Goal: Communication & Community: Answer question/provide support

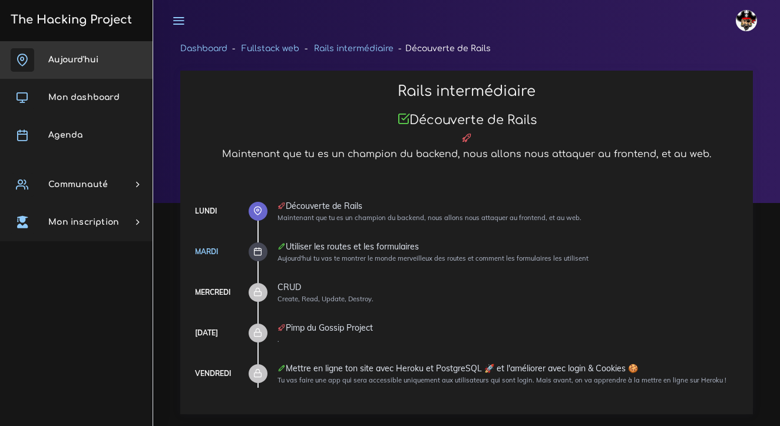
scroll to position [9933, 0]
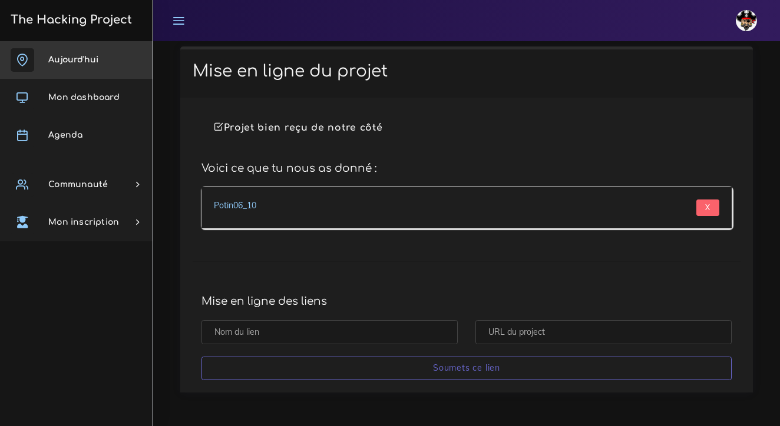
click at [102, 59] on link "Aujourd'hui" at bounding box center [76, 60] width 153 height 38
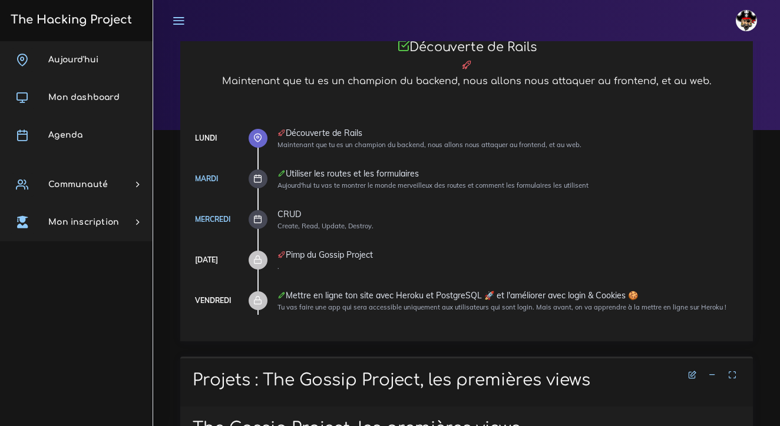
scroll to position [71, 0]
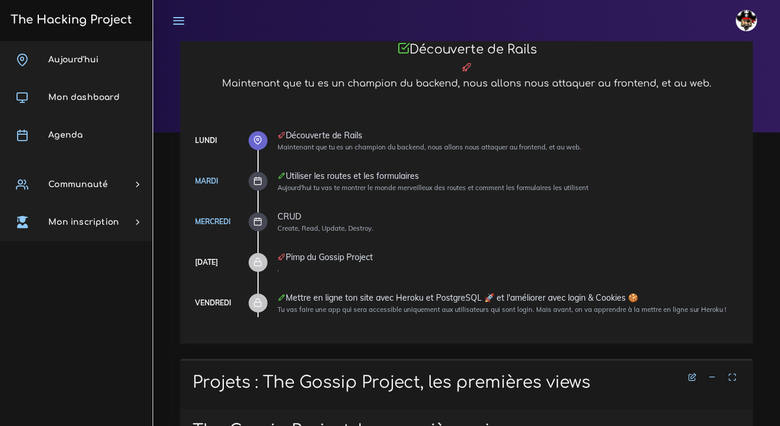
click at [256, 184] on icon at bounding box center [257, 181] width 9 height 9
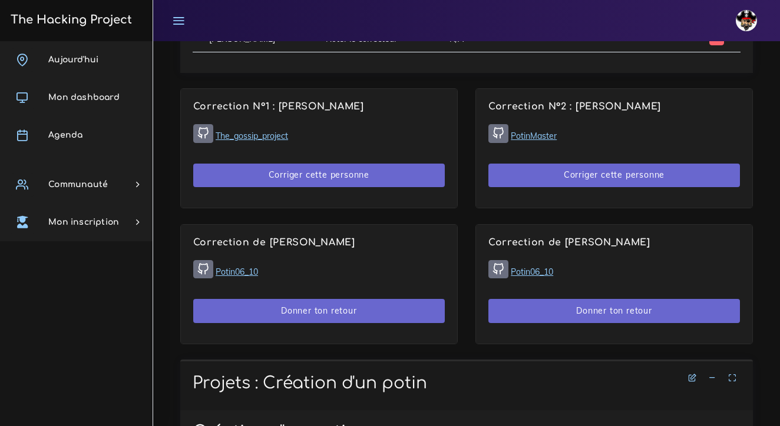
scroll to position [692, 0]
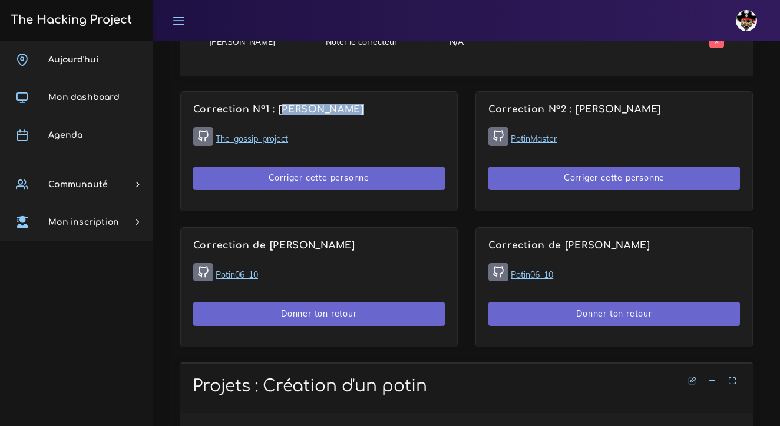
drag, startPoint x: 280, startPoint y: 106, endPoint x: 361, endPoint y: 110, distance: 80.8
click at [361, 110] on h4 "Correction N°1 : [PERSON_NAME]" at bounding box center [319, 109] width 252 height 11
click at [355, 241] on h4 "Correction de [PERSON_NAME]" at bounding box center [319, 245] width 252 height 11
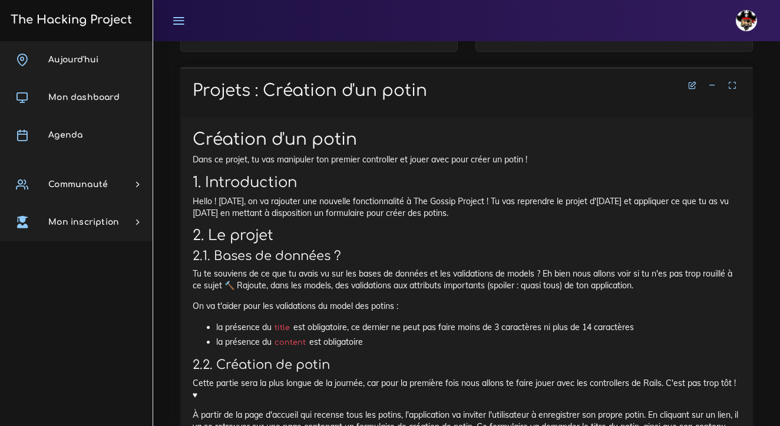
scroll to position [988, 0]
click at [712, 82] on icon at bounding box center [712, 85] width 8 height 8
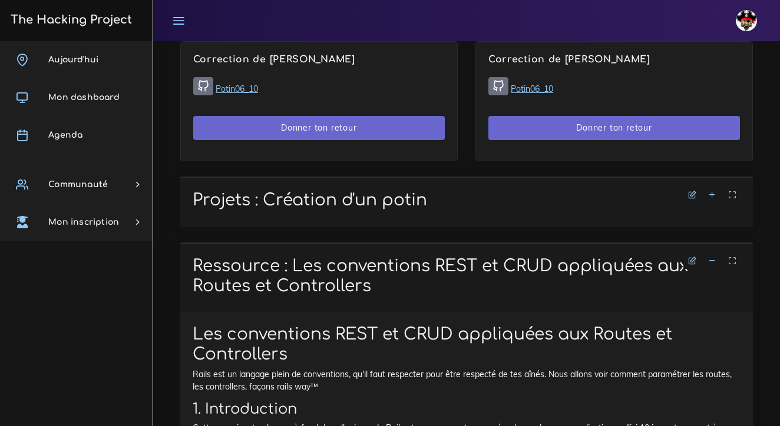
scroll to position [899, 0]
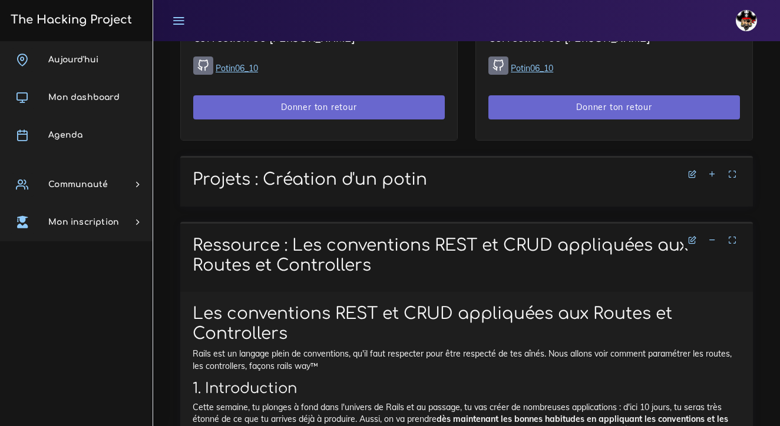
click at [714, 171] on icon at bounding box center [712, 174] width 8 height 8
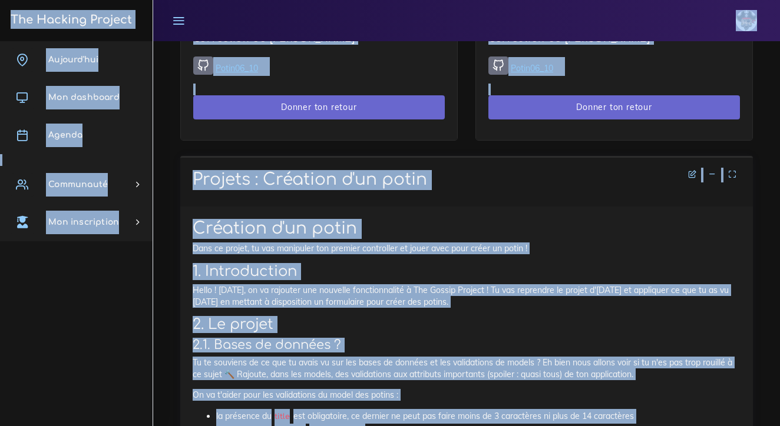
click at [398, 287] on p "Hello ! [DATE], on va rajouter une nouvelle fonctionnalité à The Gossip Project…" at bounding box center [467, 296] width 548 height 24
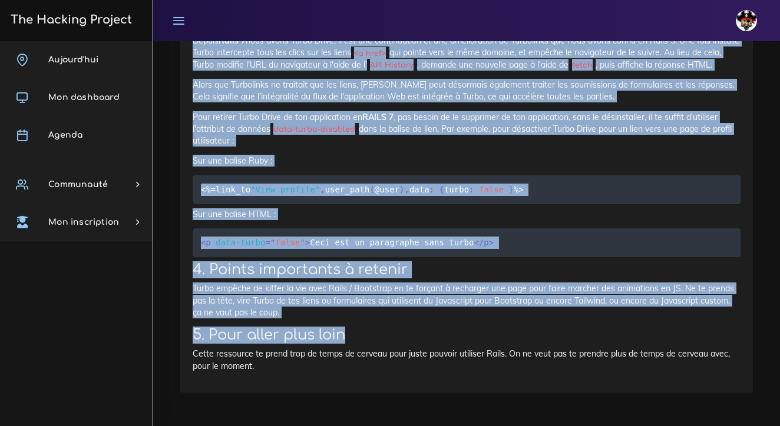
scroll to position [8960, 0]
drag, startPoint x: 191, startPoint y: 171, endPoint x: 372, endPoint y: 315, distance: 231.4
copy div "Projets : Création d'un potin Création d'un potin Dans ce projet, tu vas manipu…"
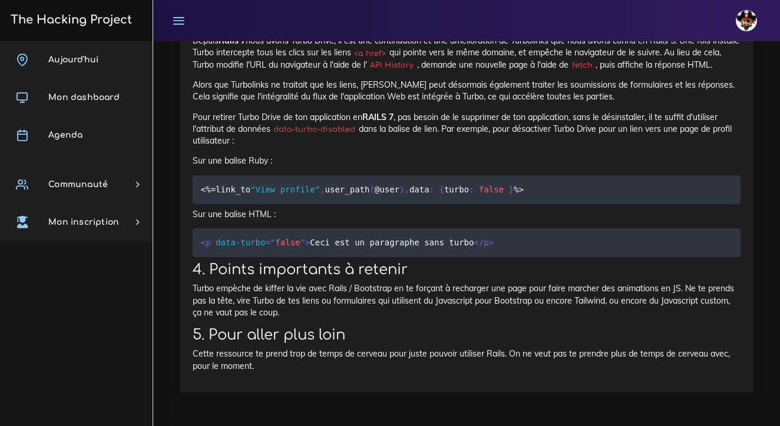
click at [307, 246] on span ">" at bounding box center [307, 242] width 5 height 9
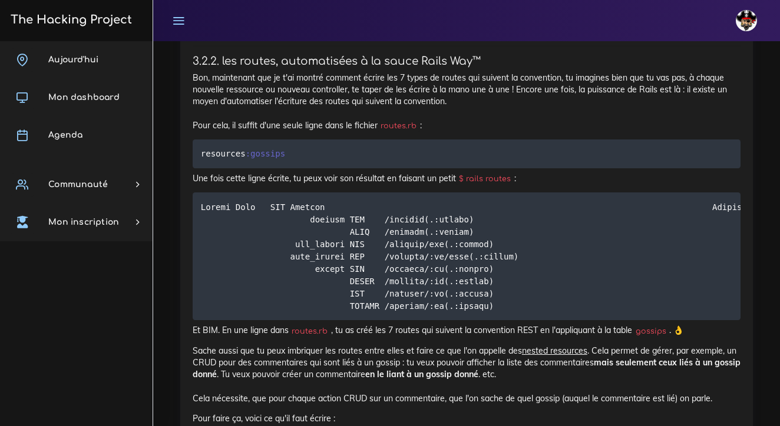
scroll to position [4105, 0]
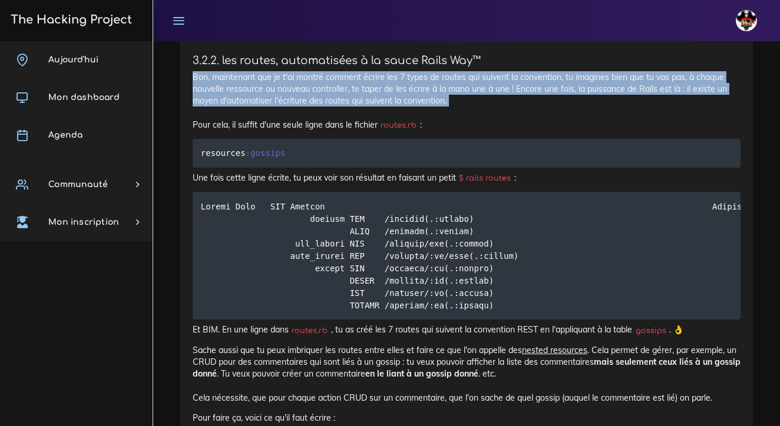
drag, startPoint x: 194, startPoint y: 169, endPoint x: 391, endPoint y: 203, distance: 200.3
click at [391, 131] on p "Bon, maintenant que je t'ai montré comment écrire les 7 types de routes qui sui…" at bounding box center [467, 100] width 548 height 59
click at [489, 131] on p "Bon, maintenant que je t'ai montré comment écrire les 7 types de routes qui sui…" at bounding box center [467, 100] width 548 height 59
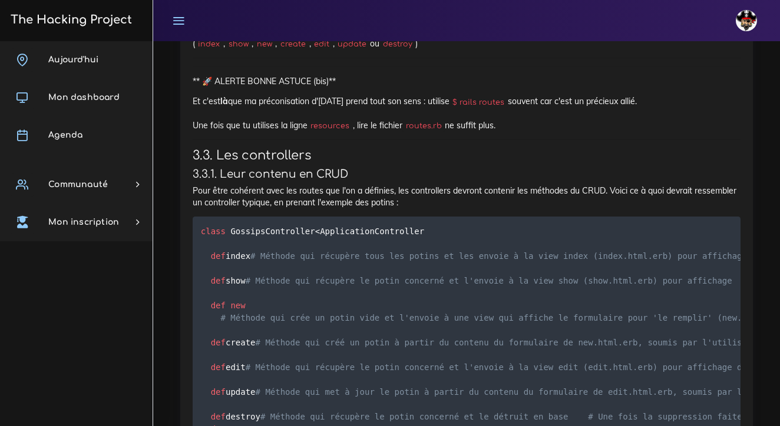
scroll to position [4978, 0]
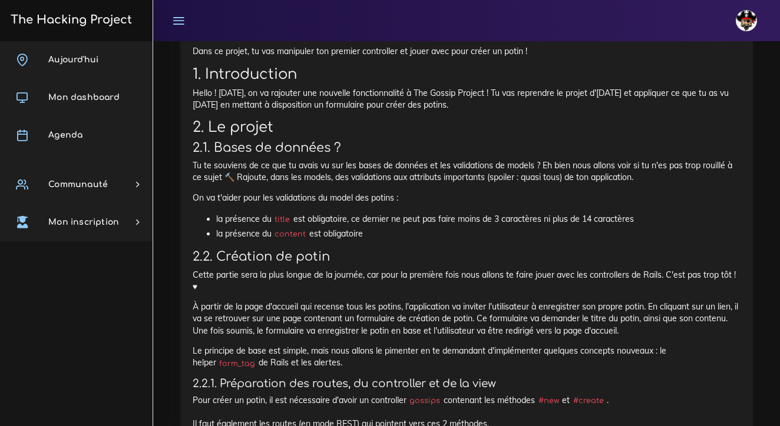
scroll to position [1110, 0]
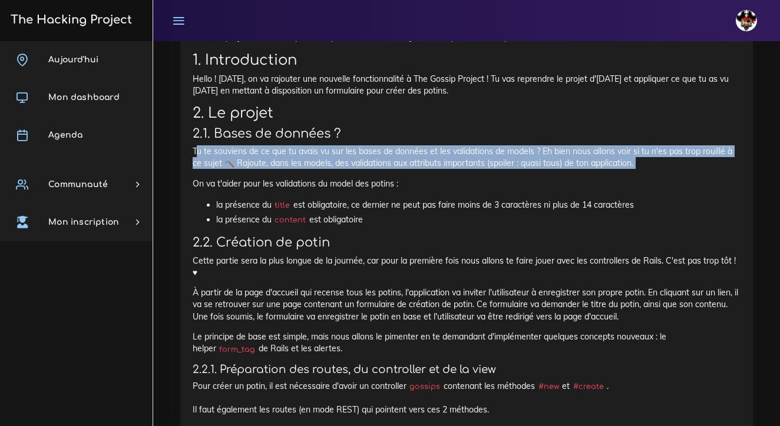
drag, startPoint x: 195, startPoint y: 145, endPoint x: 346, endPoint y: 171, distance: 153.6
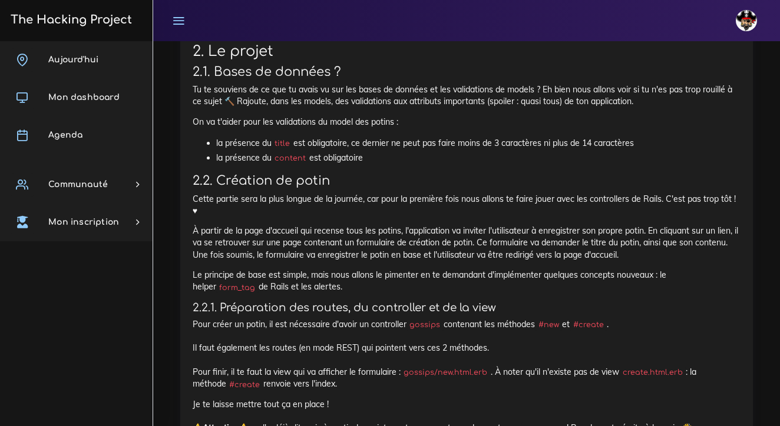
scroll to position [1177, 0]
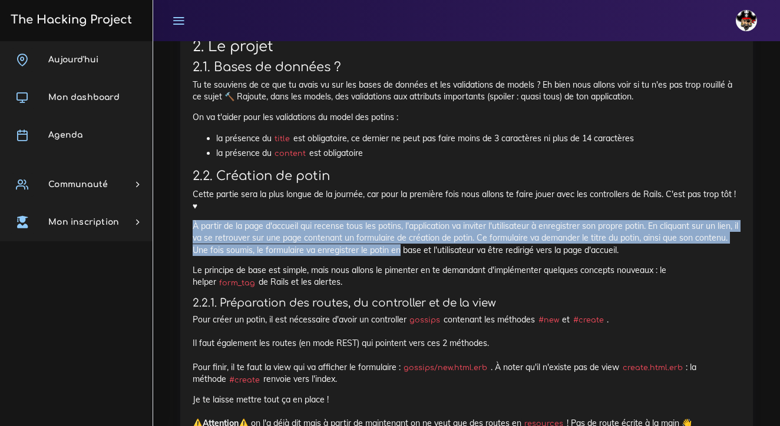
drag, startPoint x: 195, startPoint y: 207, endPoint x: 398, endPoint y: 234, distance: 204.3
click at [398, 234] on p "À partir de la page d'accueil qui recense tous les potins, l'application va inv…" at bounding box center [467, 238] width 548 height 36
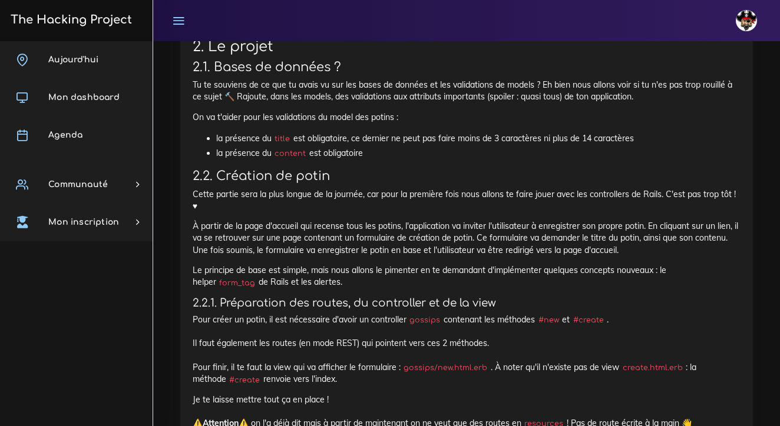
click at [404, 264] on p "Le principe de base est simple, mais nous allons le pimenter en te demandant d'…" at bounding box center [467, 276] width 548 height 24
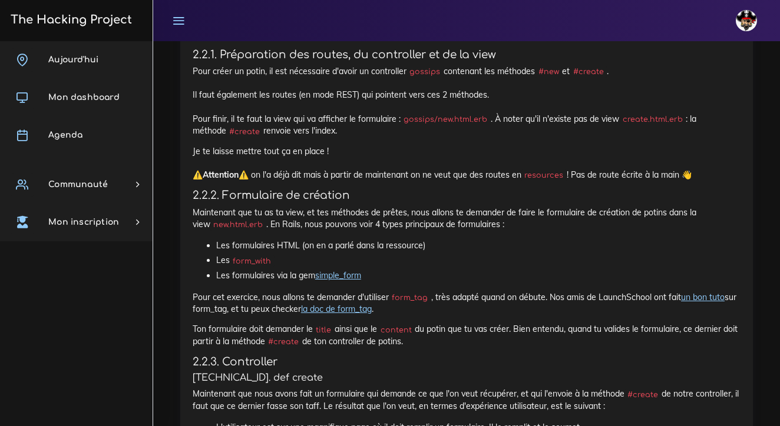
scroll to position [1431, 0]
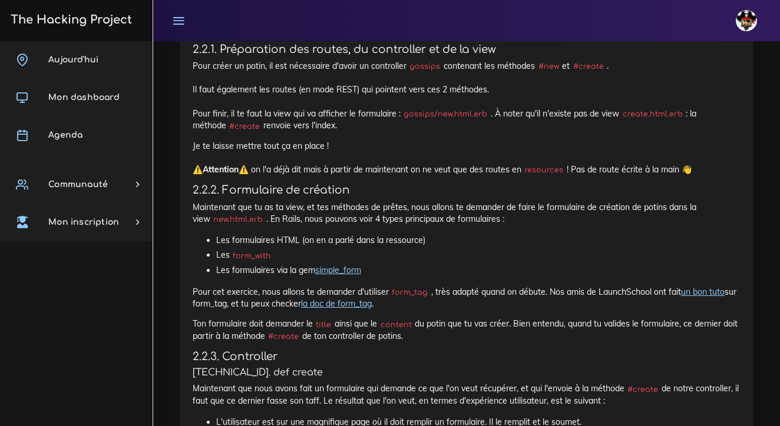
click at [699, 287] on link "un bon tuto" at bounding box center [703, 292] width 44 height 11
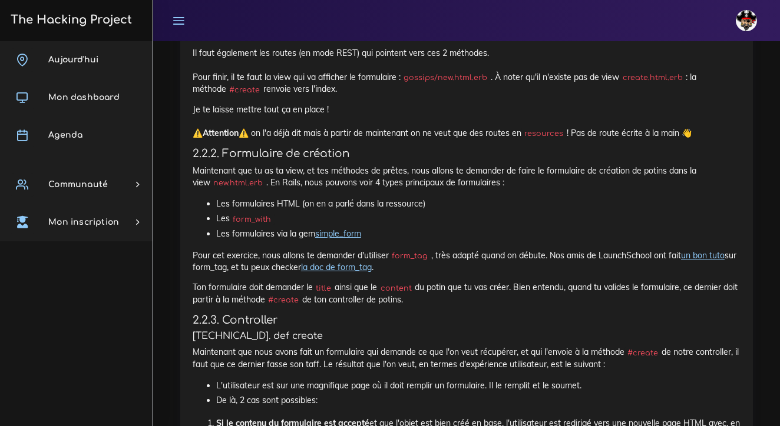
scroll to position [1468, 0]
click at [348, 261] on link "la doc de form_tag" at bounding box center [336, 266] width 71 height 11
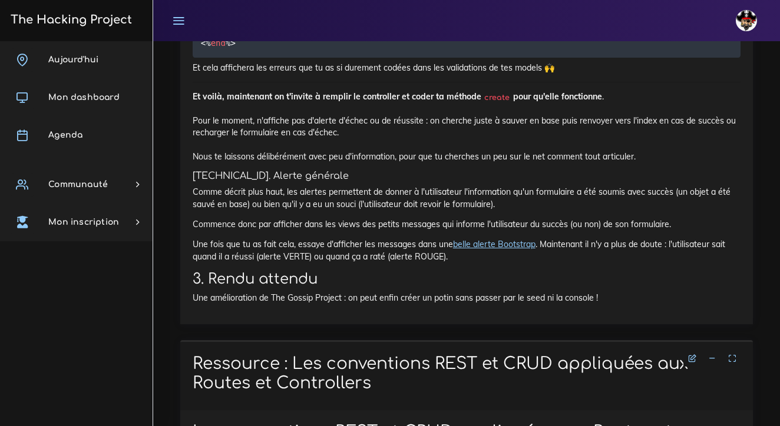
scroll to position [2451, 0]
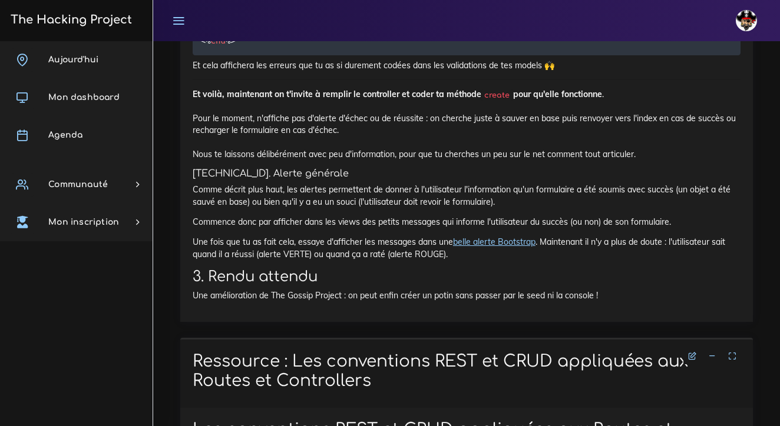
click at [399, 208] on p "Comme décrit plus haut, les alertes permettent de donner à l'utilisateur l'info…" at bounding box center [467, 196] width 548 height 24
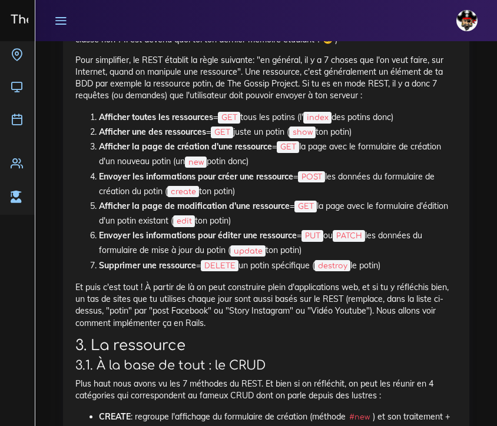
scroll to position [3919, 0]
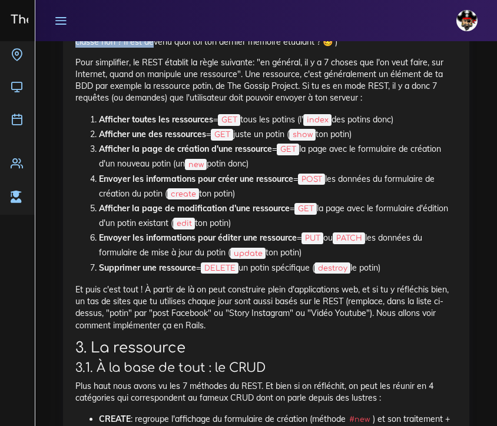
drag, startPoint x: 78, startPoint y: 85, endPoint x: 133, endPoint y: 99, distance: 57.0
click at [133, 48] on p "Le modèle REST a été créé en 2000 par un certain [PERSON_NAME], dans sa thèse d…" at bounding box center [266, 36] width 382 height 24
click at [94, 104] on p "Pour simplifier, le REST établit la règle suivante: "en général, il y a 7 chose…" at bounding box center [266, 81] width 382 height 48
drag, startPoint x: 92, startPoint y: 136, endPoint x: 131, endPoint y: 137, distance: 38.3
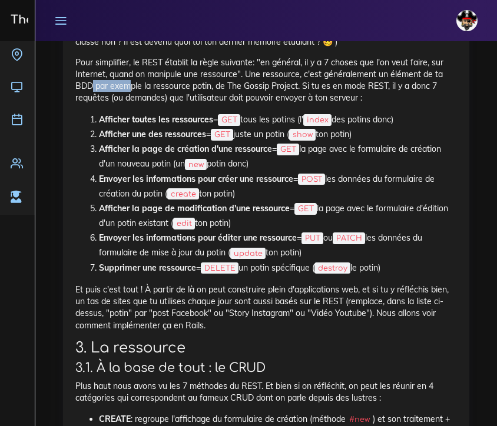
click at [131, 104] on p "Pour simplifier, le REST établit la règle suivante: "en général, il y a 7 chose…" at bounding box center [266, 81] width 382 height 48
click at [91, 164] on ol "Afficher toutes les ressources = GET tous les potins (l' index des potins donc)…" at bounding box center [266, 194] width 382 height 163
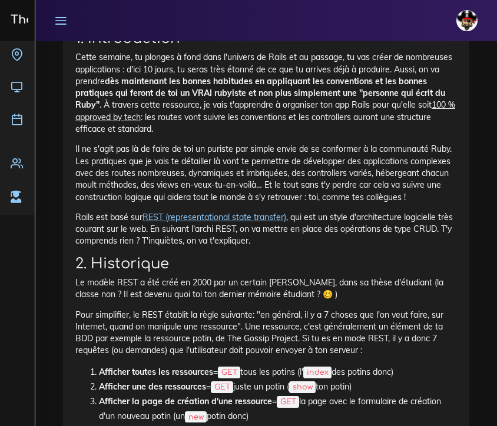
scroll to position [3666, 0]
drag, startPoint x: 77, startPoint y: 135, endPoint x: 111, endPoint y: 130, distance: 34.6
click at [107, 130] on p "Cette semaine, tu plonges à fond dans l'univers de Rails et au passage, tu vas …" at bounding box center [266, 93] width 382 height 84
click at [125, 130] on p "Cette semaine, tu plonges à fond dans l'univers de Rails et au passage, tu vas …" at bounding box center [266, 93] width 382 height 84
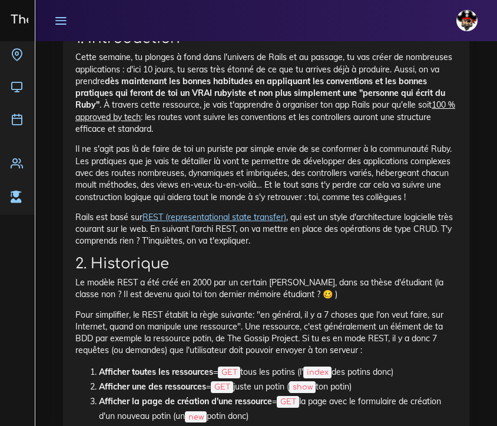
drag, startPoint x: 326, startPoint y: 137, endPoint x: 338, endPoint y: 180, distance: 43.9
click at [338, 135] on p "Cette semaine, tu plonges à fond dans l'univers de Rails et au passage, tu vas …" at bounding box center [266, 93] width 382 height 84
click at [335, 135] on p "Cette semaine, tu plonges à fond dans l'univers de Rails et au passage, tu vas …" at bounding box center [266, 93] width 382 height 84
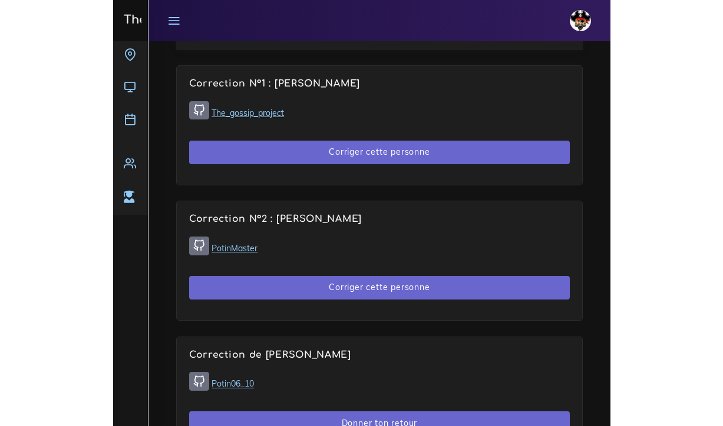
scroll to position [852, 0]
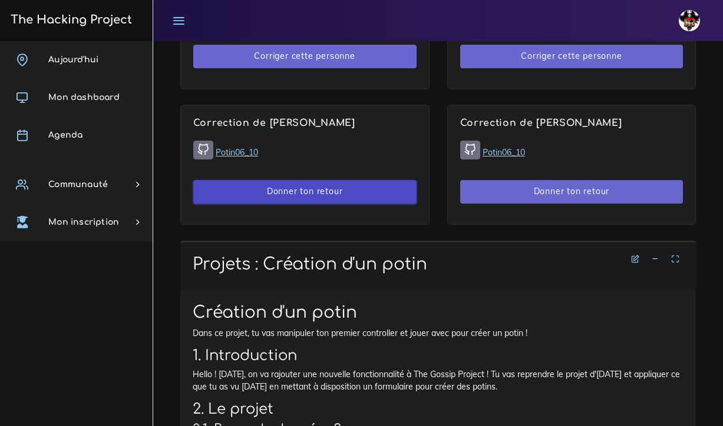
click at [302, 191] on button "Donner ton retour" at bounding box center [304, 192] width 223 height 24
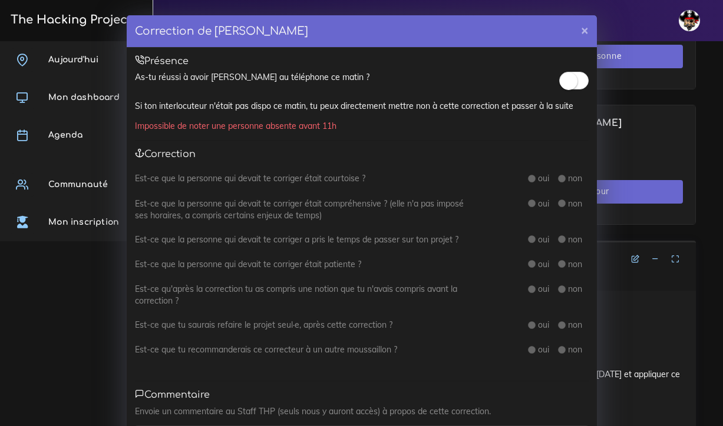
click at [565, 82] on small at bounding box center [569, 81] width 18 height 18
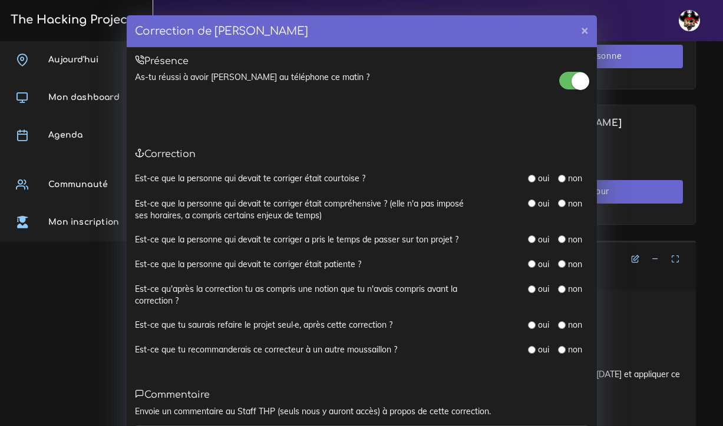
click at [532, 178] on input "radio" at bounding box center [532, 179] width 8 height 8
radio input "true"
click at [532, 204] on input "radio" at bounding box center [532, 204] width 8 height 8
radio input "true"
click at [534, 239] on input "radio" at bounding box center [532, 240] width 8 height 8
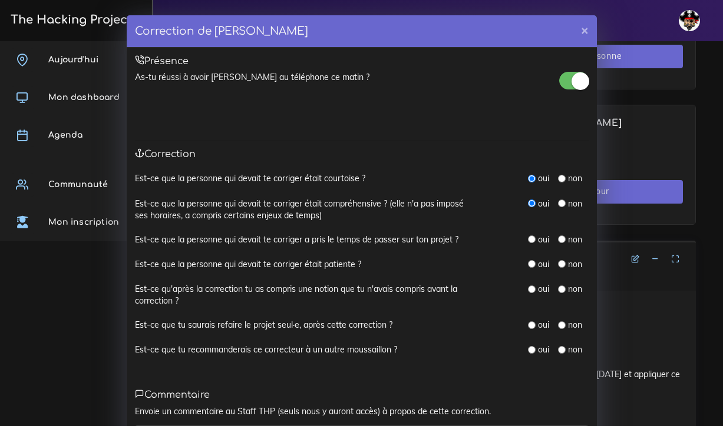
radio input "true"
click at [534, 262] on input "radio" at bounding box center [532, 264] width 8 height 8
radio input "true"
click at [532, 286] on input "radio" at bounding box center [532, 290] width 8 height 8
radio input "true"
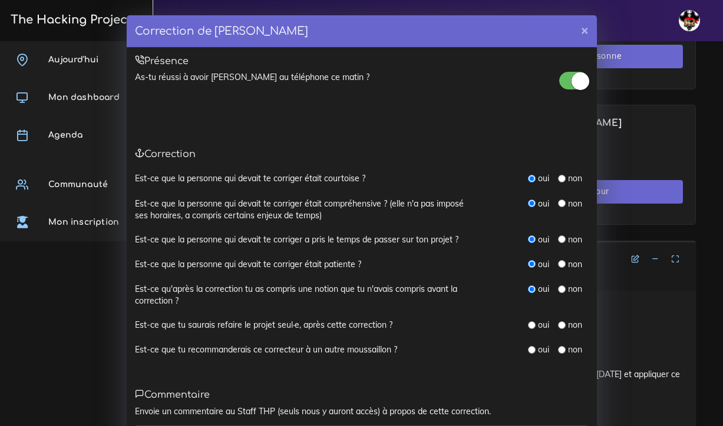
click at [561, 322] on input "radio" at bounding box center [562, 326] width 8 height 8
radio input "true"
click at [531, 346] on input "radio" at bounding box center [532, 350] width 8 height 8
radio input "true"
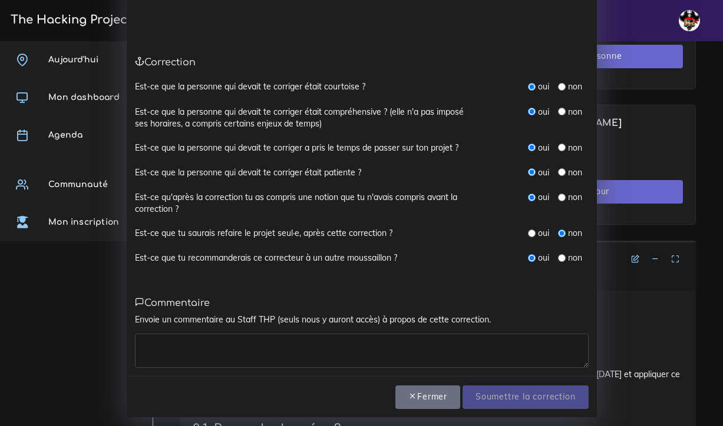
scroll to position [91, 0]
click at [465, 349] on textarea at bounding box center [362, 352] width 454 height 34
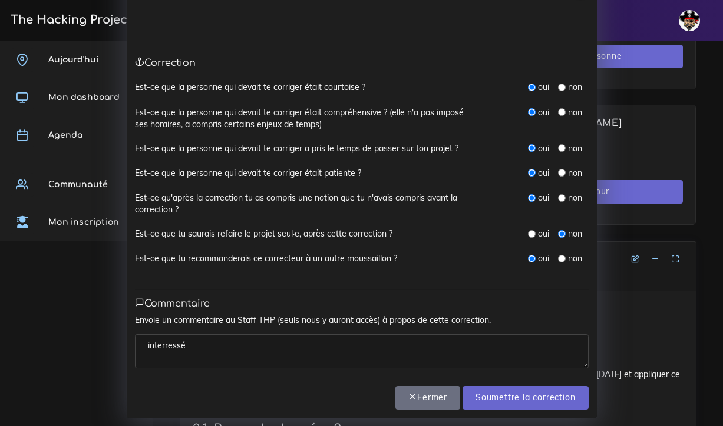
type textarea "interressé"
type textarea "i"
click at [382, 347] on textarea "interessant" at bounding box center [362, 352] width 454 height 34
type textarea "interessant"
click at [509, 395] on input "Soumettre la correction" at bounding box center [524, 398] width 125 height 24
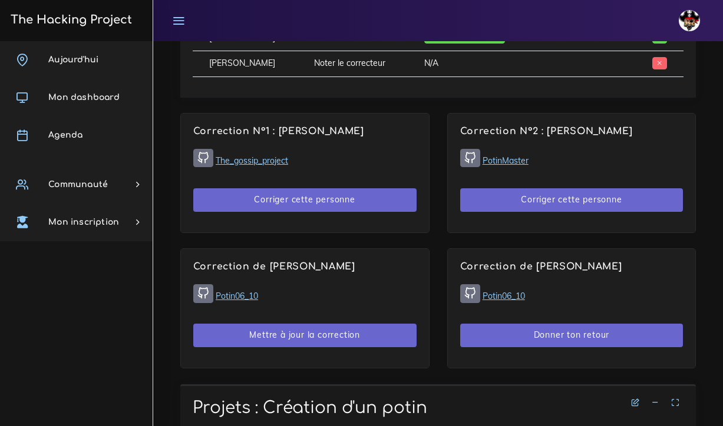
scroll to position [709, 0]
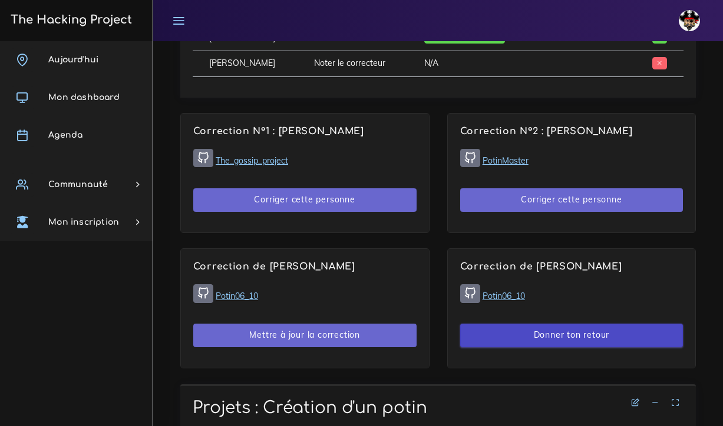
click at [514, 324] on button "Donner ton retour" at bounding box center [571, 336] width 223 height 24
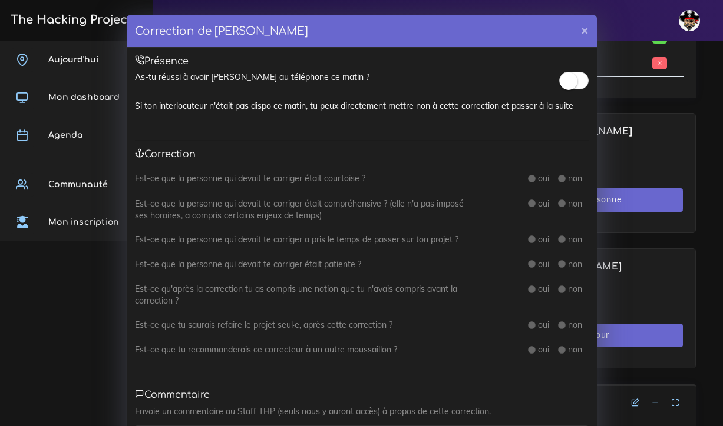
click at [570, 85] on small at bounding box center [569, 81] width 18 height 18
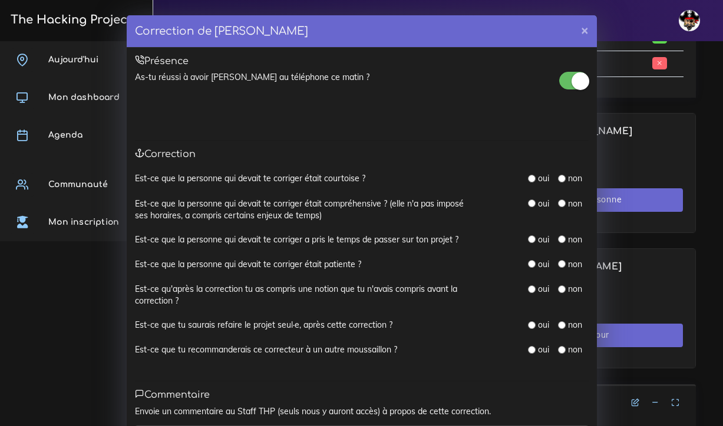
click at [533, 178] on input "radio" at bounding box center [532, 179] width 8 height 8
radio input "true"
click at [532, 201] on input "radio" at bounding box center [532, 204] width 8 height 8
radio input "true"
click at [531, 237] on input "radio" at bounding box center [532, 240] width 8 height 8
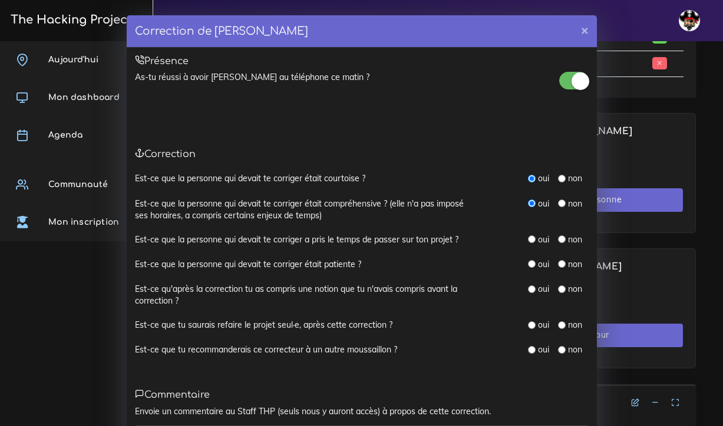
radio input "true"
click at [533, 262] on input "radio" at bounding box center [532, 264] width 8 height 8
radio input "true"
click at [534, 289] on div "oui" at bounding box center [538, 289] width 21 height 12
click at [531, 286] on input "radio" at bounding box center [532, 290] width 8 height 8
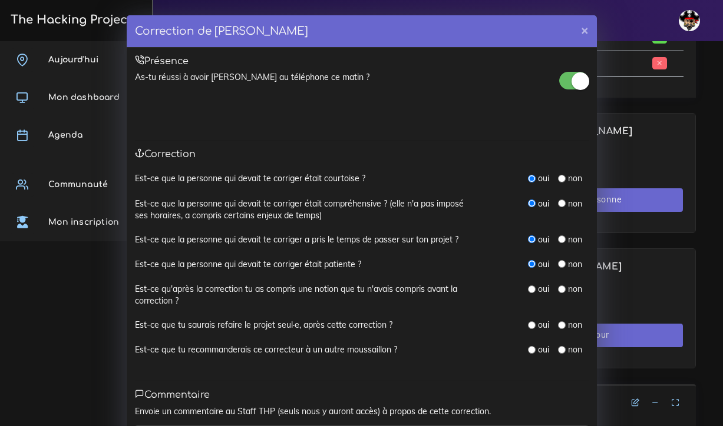
radio input "true"
click at [534, 322] on input "radio" at bounding box center [532, 326] width 8 height 8
radio input "true"
click at [560, 322] on input "radio" at bounding box center [562, 326] width 8 height 8
radio input "true"
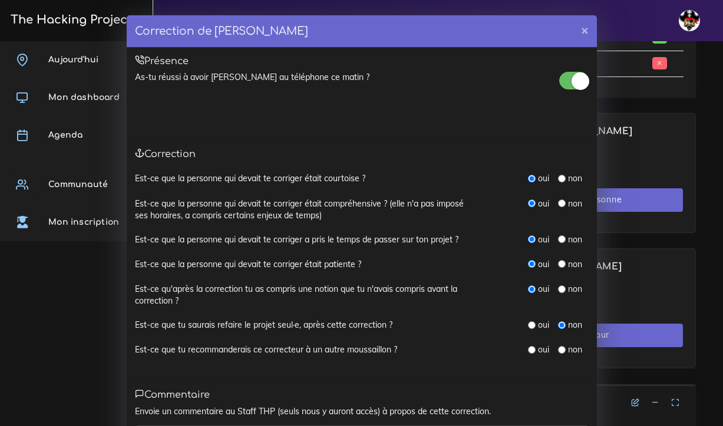
click at [532, 346] on input "radio" at bounding box center [532, 350] width 8 height 8
radio input "true"
click at [562, 286] on input "radio" at bounding box center [562, 290] width 8 height 8
radio input "true"
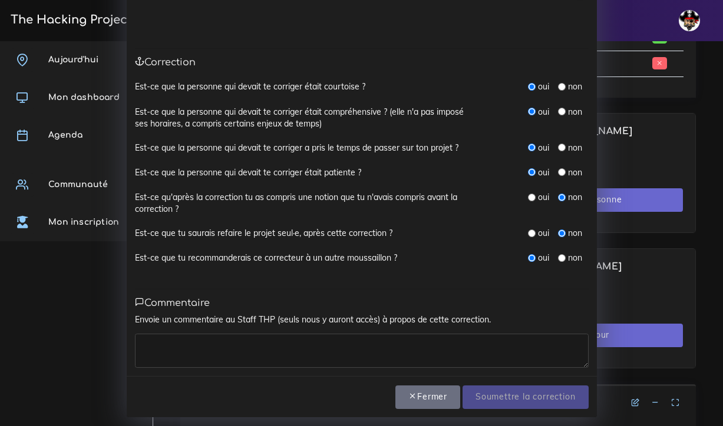
scroll to position [91, 0]
click at [382, 350] on textarea at bounding box center [362, 352] width 454 height 34
type textarea "T"
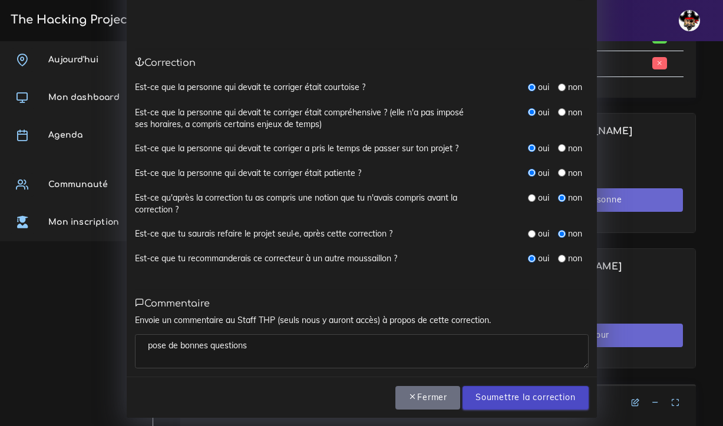
type textarea "pose de bonnes questions"
click at [510, 389] on input "Soumettre la correction" at bounding box center [524, 398] width 125 height 24
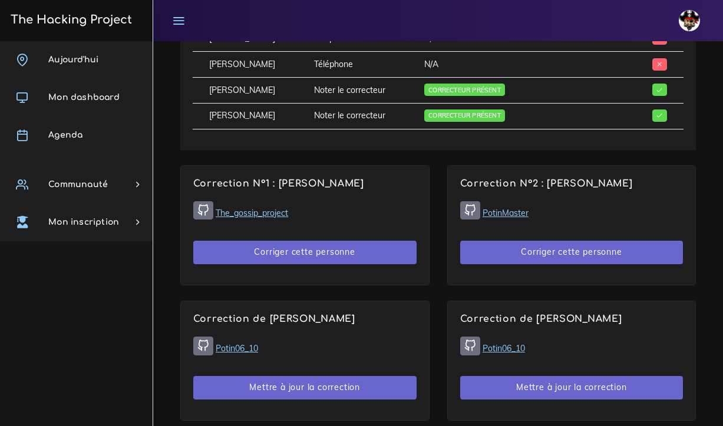
scroll to position [675, 0]
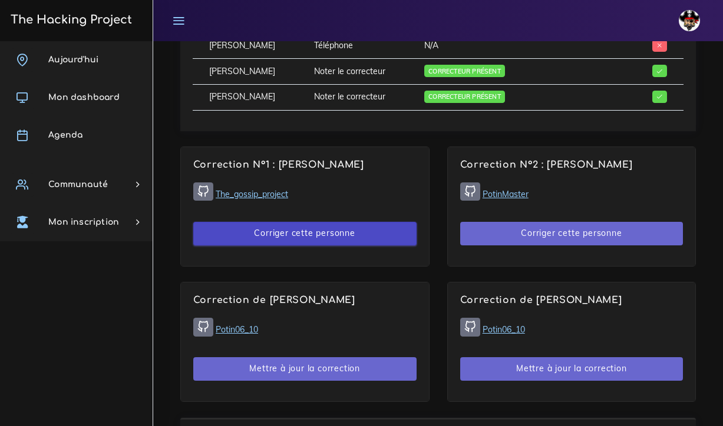
click at [331, 233] on button "Corriger cette personne" at bounding box center [304, 234] width 223 height 24
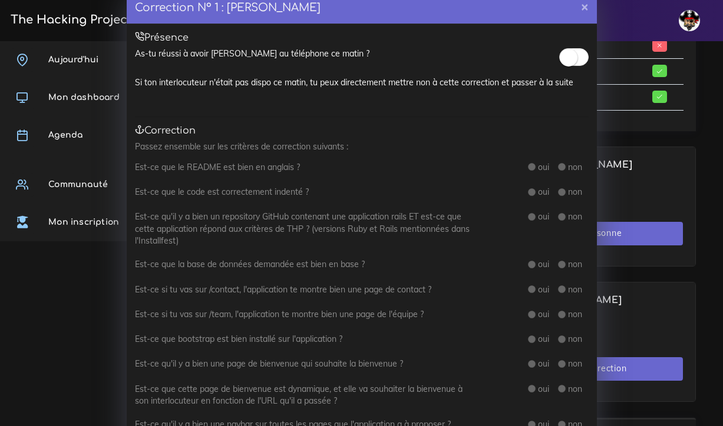
scroll to position [20, 0]
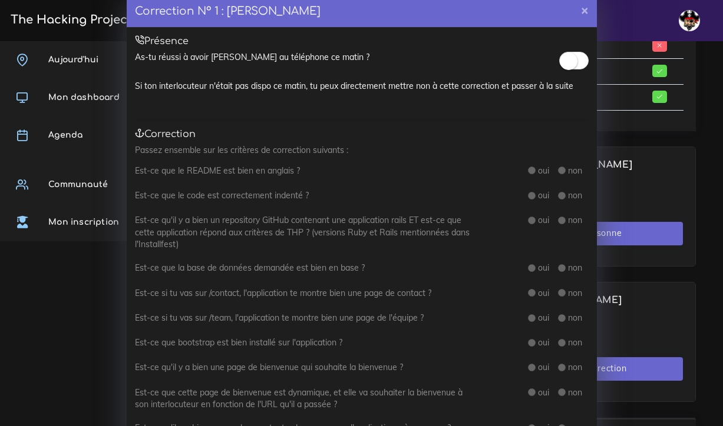
click at [567, 58] on small at bounding box center [569, 61] width 18 height 18
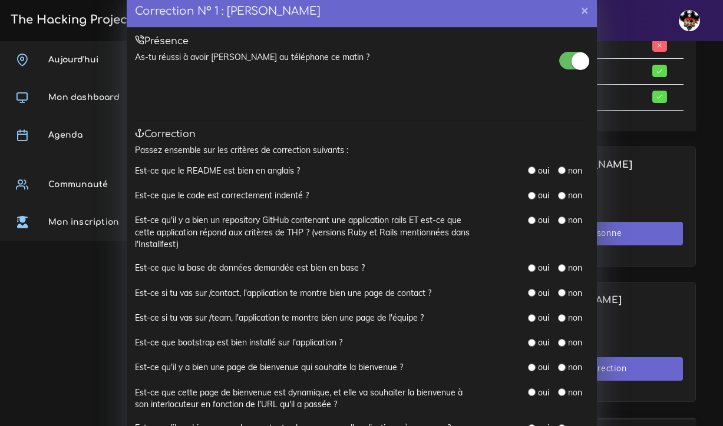
click at [560, 168] on input "radio" at bounding box center [562, 171] width 8 height 8
radio input "true"
click at [531, 193] on input "radio" at bounding box center [532, 196] width 8 height 8
radio input "true"
click at [108, 64] on div "Correction N° 1 : Joseph LOGAN × Présence As-tu réussi à avoir Joseph au téléph…" at bounding box center [361, 213] width 723 height 426
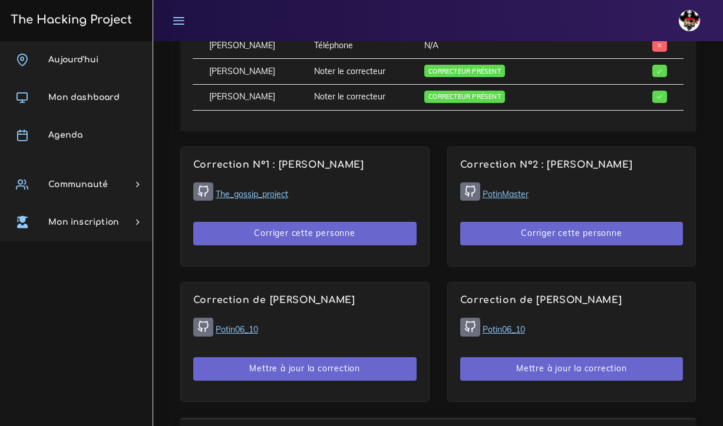
click at [271, 190] on link "The_gossip_project" at bounding box center [252, 194] width 72 height 11
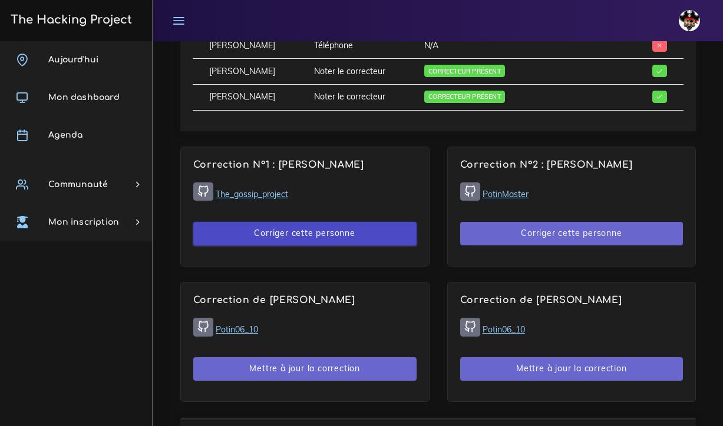
click at [326, 231] on button "Corriger cette personne" at bounding box center [304, 234] width 223 height 24
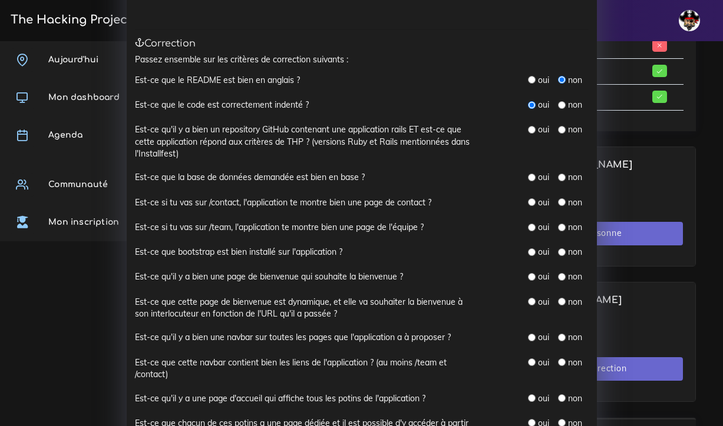
scroll to position [115, 0]
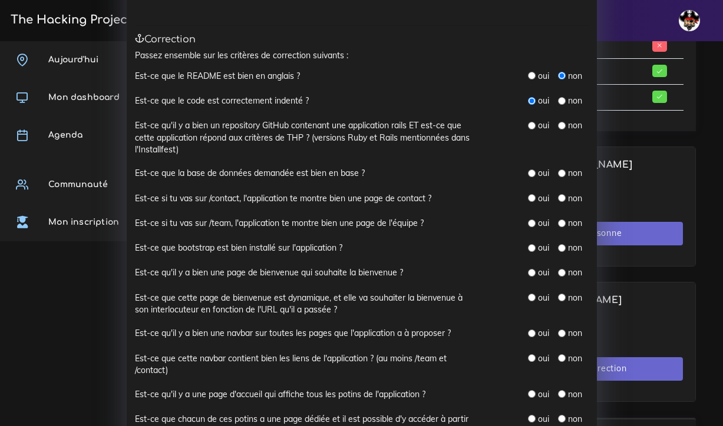
click at [534, 122] on input "radio" at bounding box center [532, 126] width 8 height 8
radio input "true"
click at [560, 170] on input "radio" at bounding box center [562, 174] width 8 height 8
radio input "true"
click at [531, 197] on input "radio" at bounding box center [532, 198] width 8 height 8
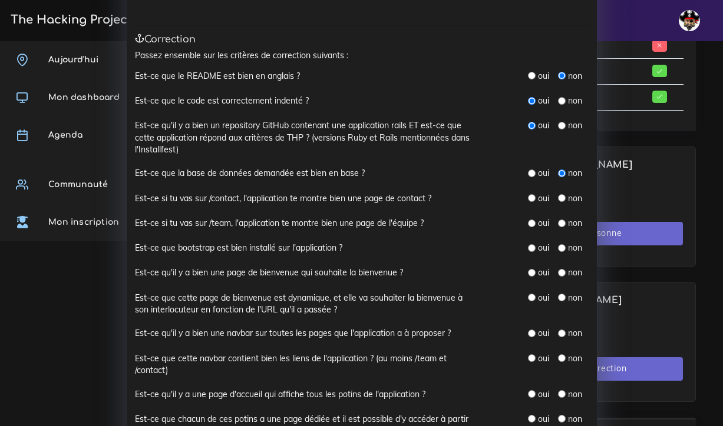
radio input "true"
click at [532, 221] on input "radio" at bounding box center [532, 224] width 8 height 8
radio input "true"
click at [531, 244] on input "radio" at bounding box center [532, 248] width 8 height 8
radio input "true"
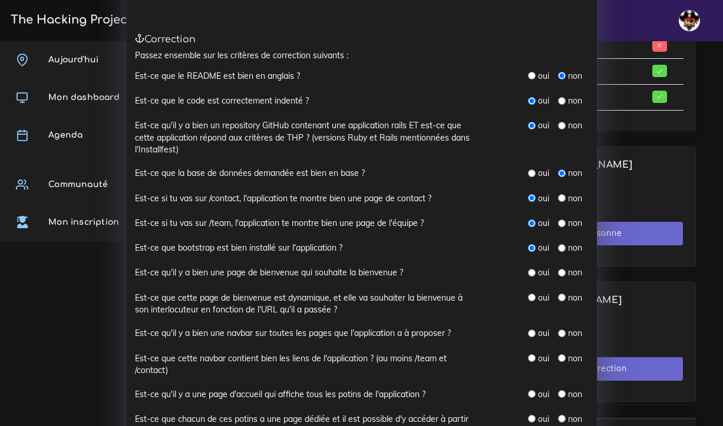
click at [532, 269] on input "radio" at bounding box center [532, 273] width 8 height 8
radio input "true"
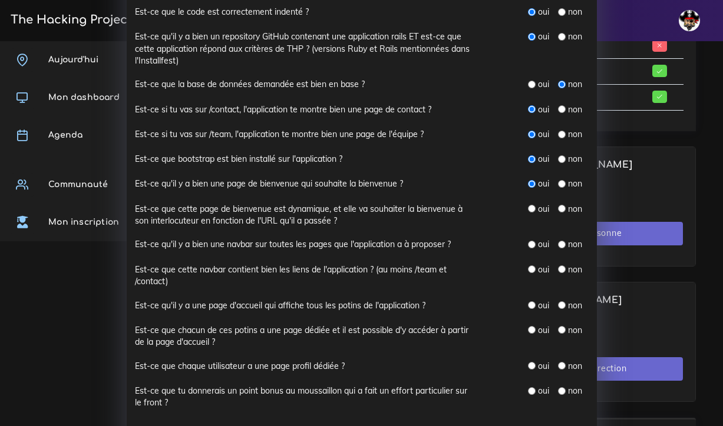
scroll to position [207, 0]
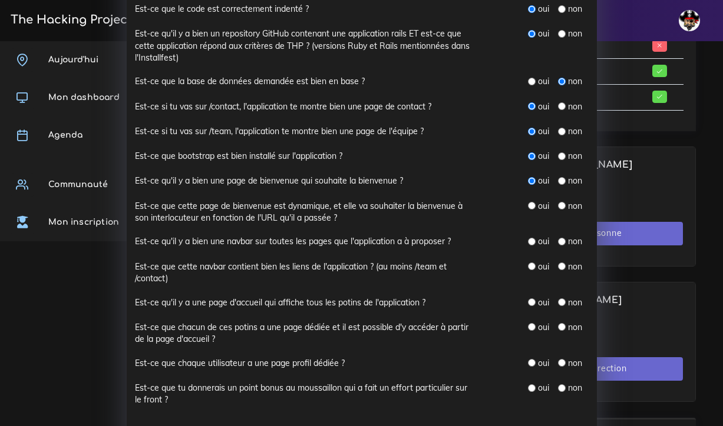
click at [531, 202] on input "radio" at bounding box center [532, 206] width 8 height 8
radio input "true"
click at [534, 238] on input "radio" at bounding box center [532, 242] width 8 height 8
radio input "true"
click at [531, 263] on input "radio" at bounding box center [532, 267] width 8 height 8
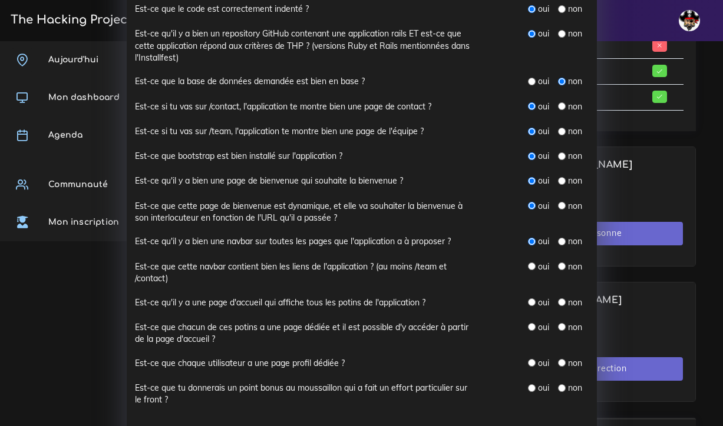
radio input "true"
click at [562, 299] on input "radio" at bounding box center [562, 303] width 8 height 8
radio input "true"
click at [562, 323] on input "radio" at bounding box center [562, 327] width 8 height 8
radio input "true"
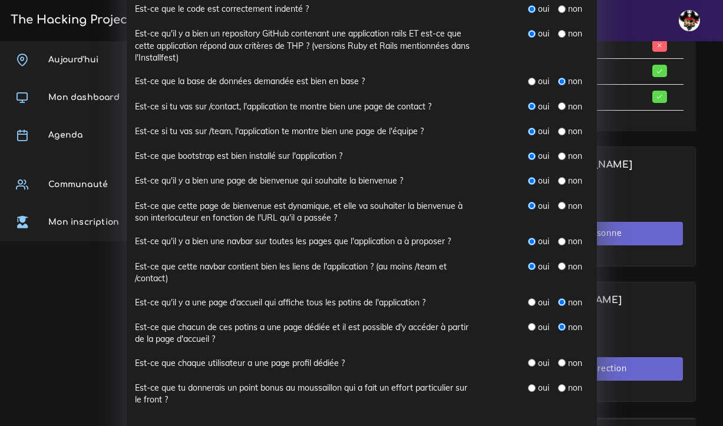
click at [563, 359] on input "radio" at bounding box center [562, 363] width 8 height 8
radio input "true"
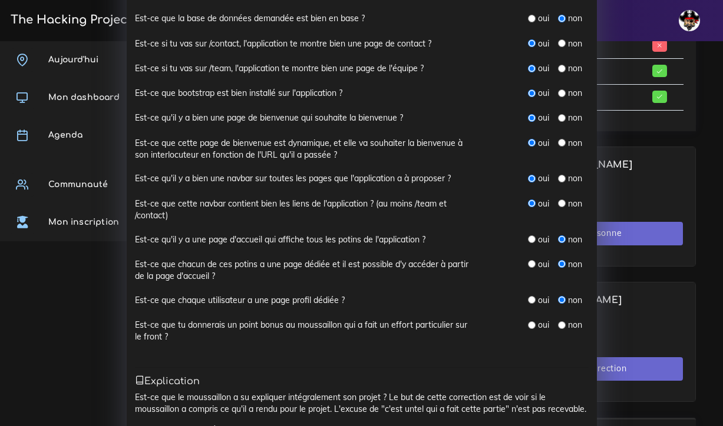
scroll to position [276, 0]
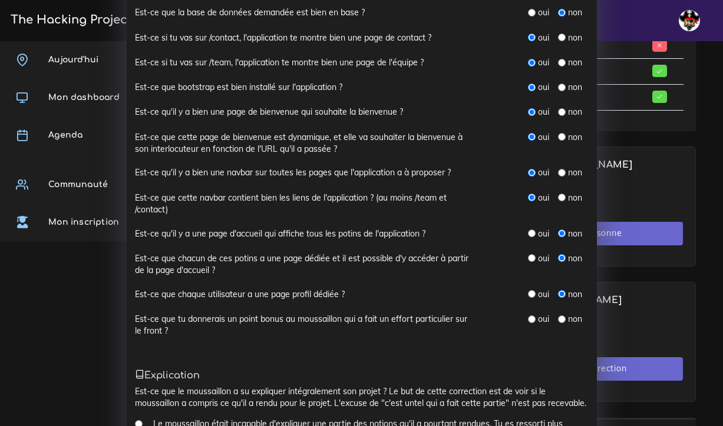
click at [561, 316] on input "radio" at bounding box center [562, 320] width 8 height 8
radio input "true"
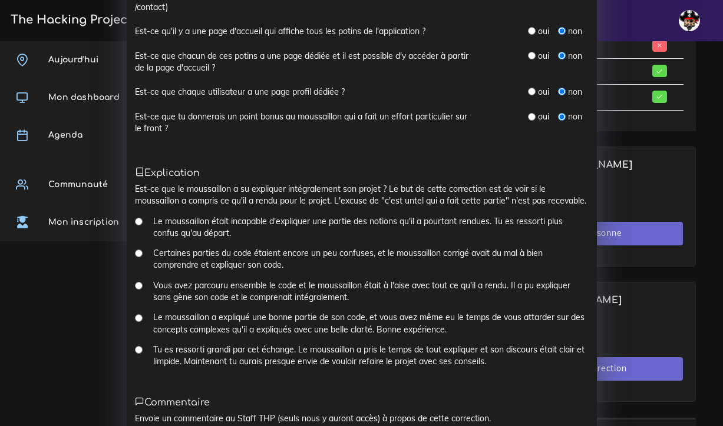
scroll to position [480, 0]
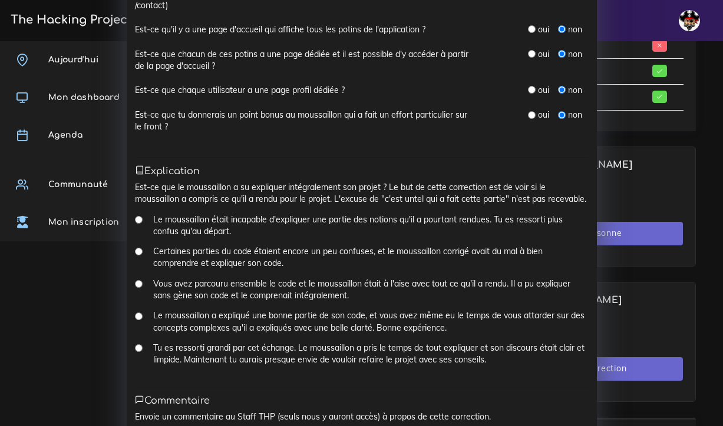
click at [138, 280] on input "Vous avez parcouru ensemble le code et le moussaillon était à l'aise avec tout …" at bounding box center [139, 284] width 8 height 8
radio input "true"
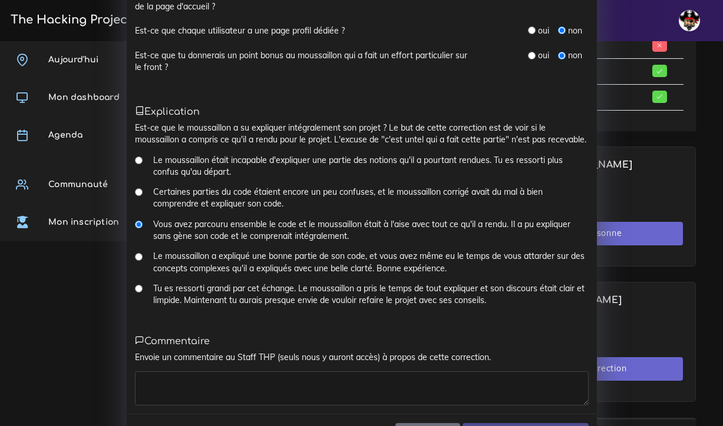
scroll to position [543, 0]
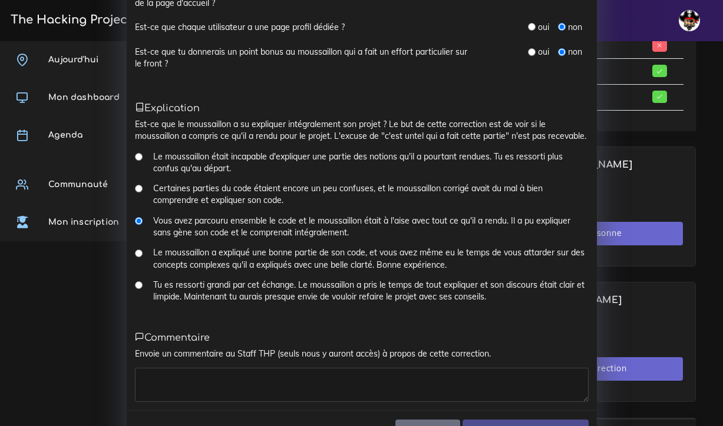
click at [217, 371] on textarea at bounding box center [362, 385] width 454 height 34
type textarea "chapi chapo!"
click at [492, 420] on input "Soumettre la correction" at bounding box center [524, 432] width 125 height 24
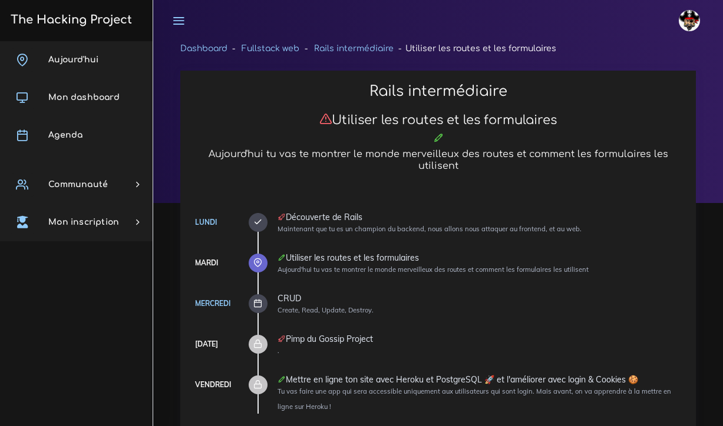
scroll to position [675, 0]
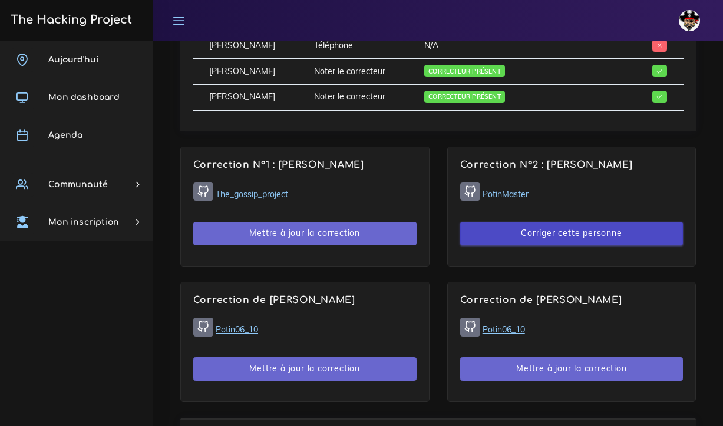
click at [542, 228] on button "Corriger cette personne" at bounding box center [571, 234] width 223 height 24
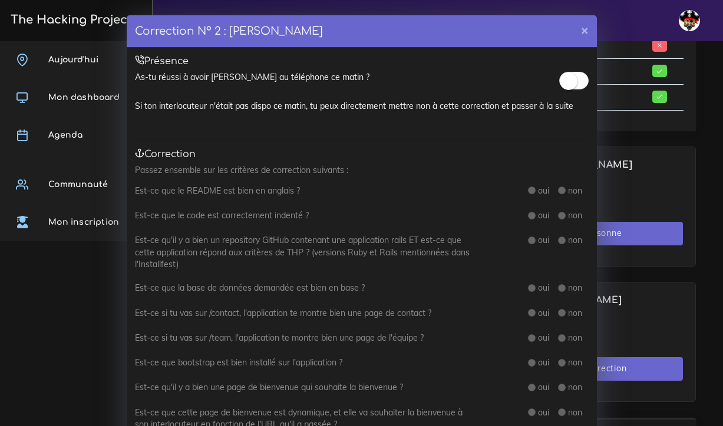
click at [569, 76] on small at bounding box center [569, 81] width 18 height 18
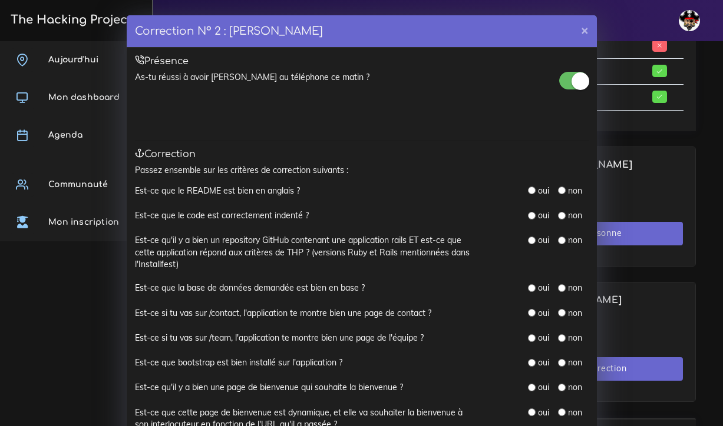
click at [534, 188] on input "radio" at bounding box center [532, 191] width 8 height 8
radio input "true"
click at [533, 217] on input "radio" at bounding box center [532, 216] width 8 height 8
radio input "true"
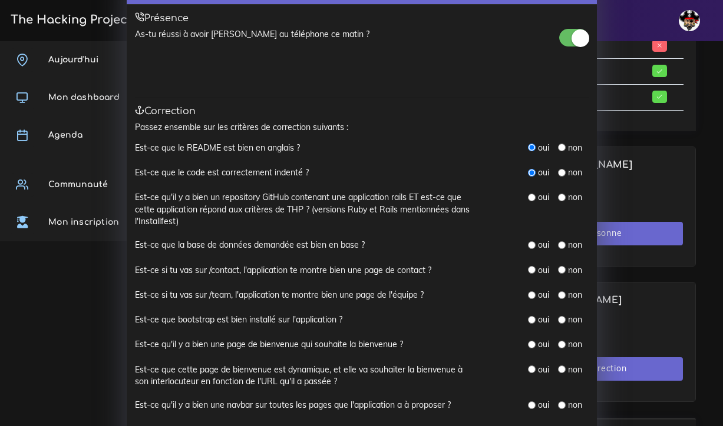
scroll to position [44, 0]
click at [532, 196] on input "radio" at bounding box center [532, 197] width 8 height 8
radio input "true"
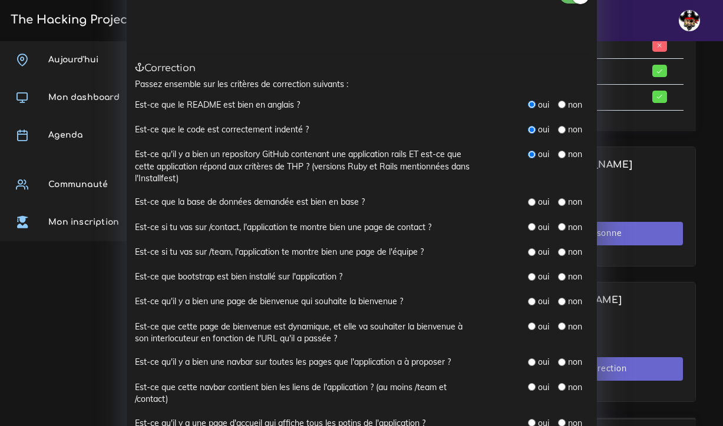
scroll to position [88, 0]
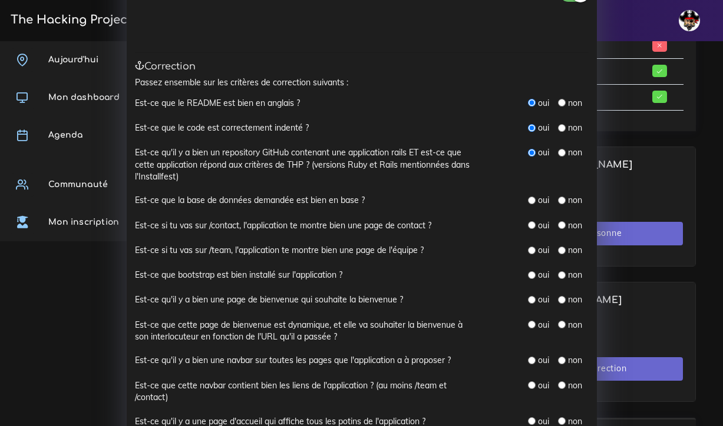
click at [532, 198] on input "radio" at bounding box center [532, 201] width 8 height 8
radio input "true"
drag, startPoint x: 209, startPoint y: 194, endPoint x: 293, endPoint y: 196, distance: 84.2
click at [293, 196] on label "Est-ce que la base de données demandée est bien en base ?" at bounding box center [250, 200] width 230 height 12
click at [498, 220] on div "oui non" at bounding box center [538, 226] width 118 height 13
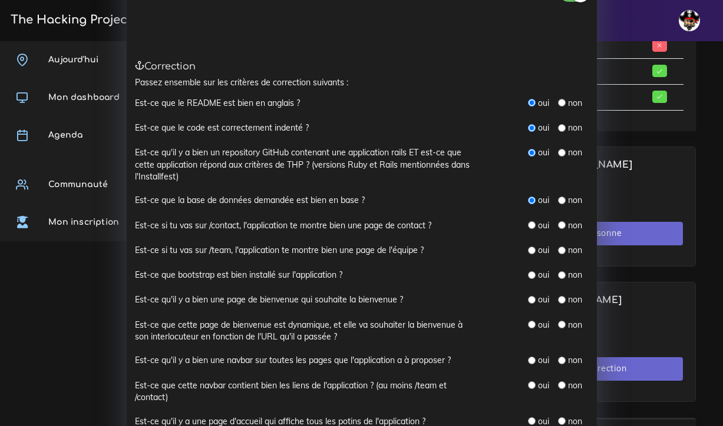
click at [530, 221] on input "radio" at bounding box center [532, 225] width 8 height 8
radio input "true"
click at [533, 247] on input "radio" at bounding box center [532, 251] width 8 height 8
radio input "true"
click at [534, 272] on input "radio" at bounding box center [532, 276] width 8 height 8
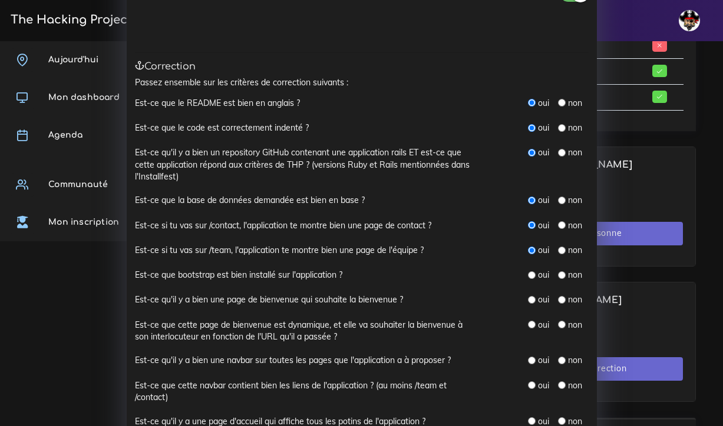
radio input "true"
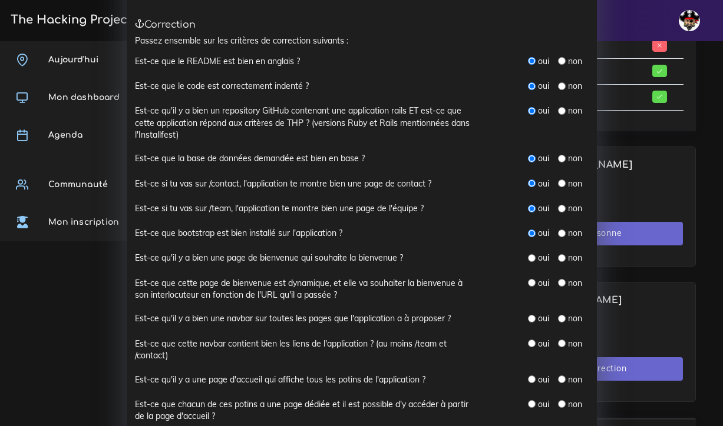
scroll to position [138, 0]
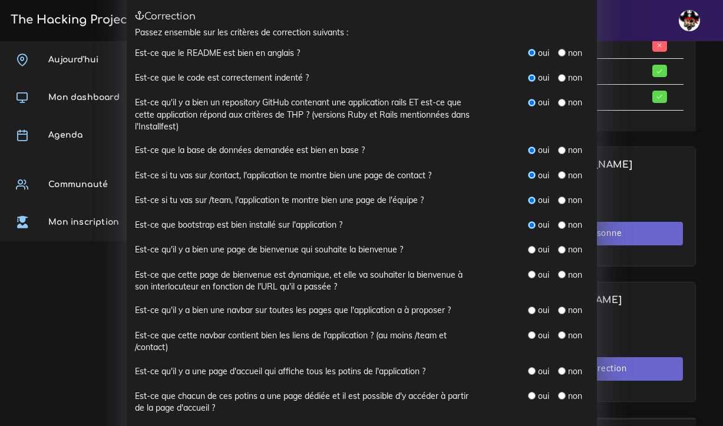
click at [530, 246] on input "radio" at bounding box center [532, 250] width 8 height 8
radio input "true"
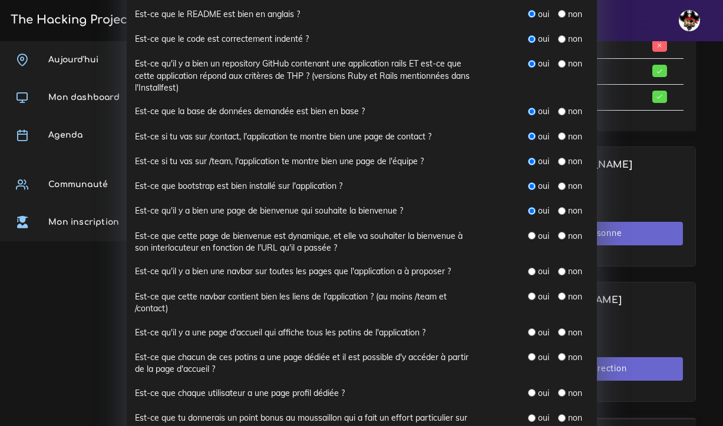
scroll to position [190, 0]
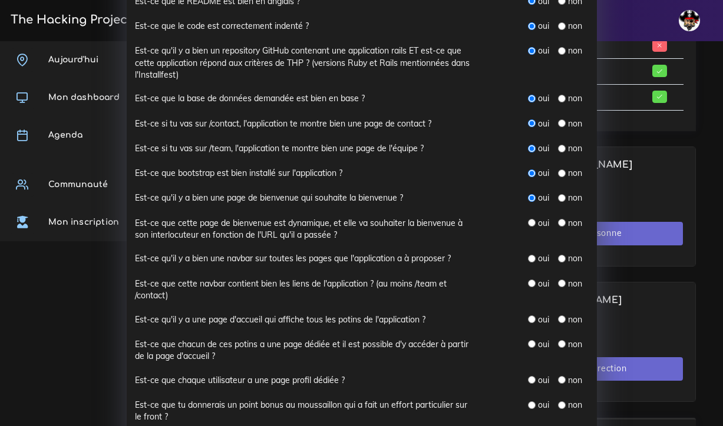
click at [532, 219] on input "radio" at bounding box center [532, 223] width 8 height 8
radio input "true"
click at [531, 255] on input "radio" at bounding box center [532, 259] width 8 height 8
radio input "true"
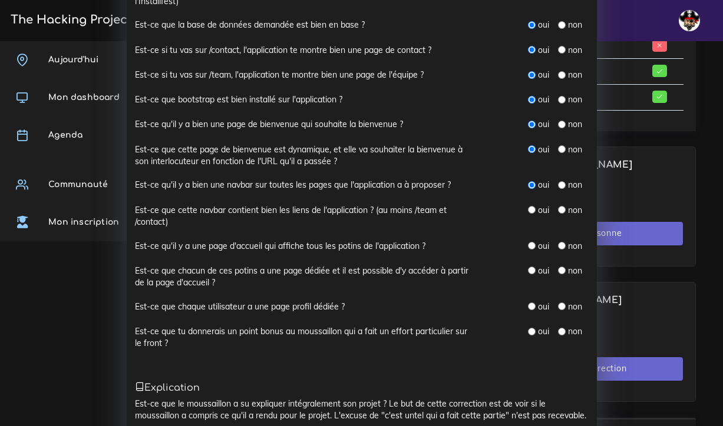
scroll to position [266, 0]
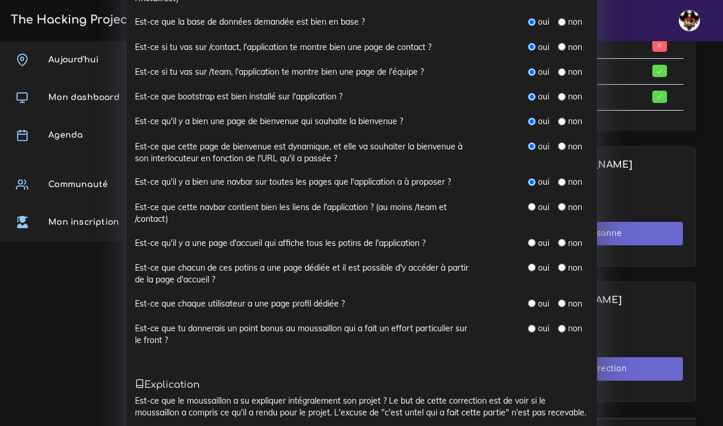
click at [532, 203] on input "radio" at bounding box center [532, 207] width 8 height 8
radio input "true"
click at [533, 239] on input "radio" at bounding box center [532, 243] width 8 height 8
radio input "true"
click at [532, 264] on input "radio" at bounding box center [532, 268] width 8 height 8
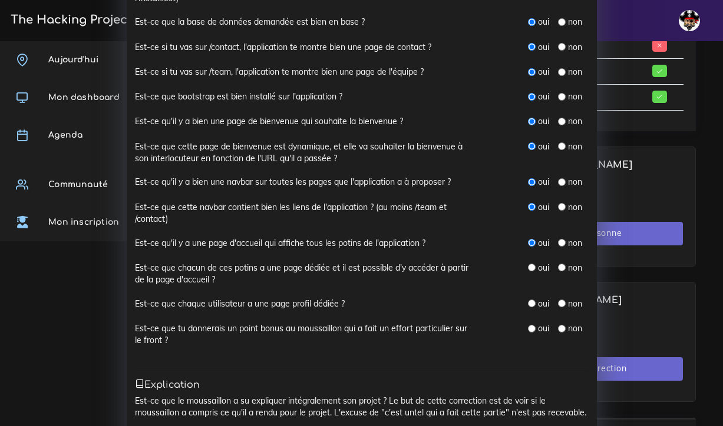
radio input "true"
drag, startPoint x: 324, startPoint y: 296, endPoint x: 288, endPoint y: 296, distance: 35.9
click at [309, 298] on label "Est-ce que chaque utilisateur a une page profil dédiée ?" at bounding box center [240, 304] width 210 height 12
click at [383, 302] on div "Est-ce que chaque utilisateur a une page profil dédiée ? oui non" at bounding box center [362, 310] width 454 height 25
click at [532, 300] on input "radio" at bounding box center [532, 304] width 8 height 8
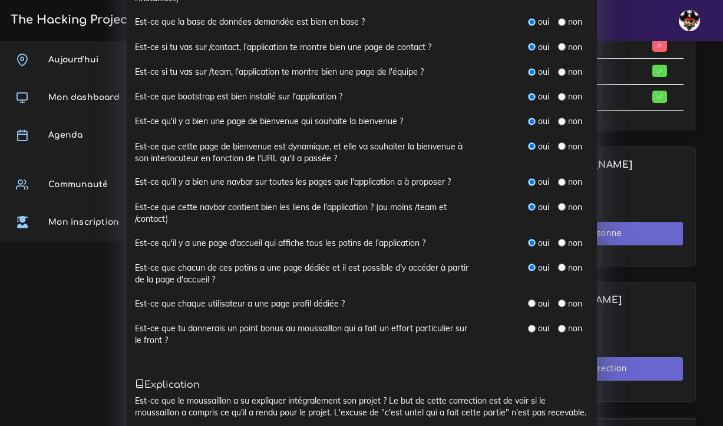
radio input "true"
click at [534, 325] on input "radio" at bounding box center [532, 329] width 8 height 8
radio input "true"
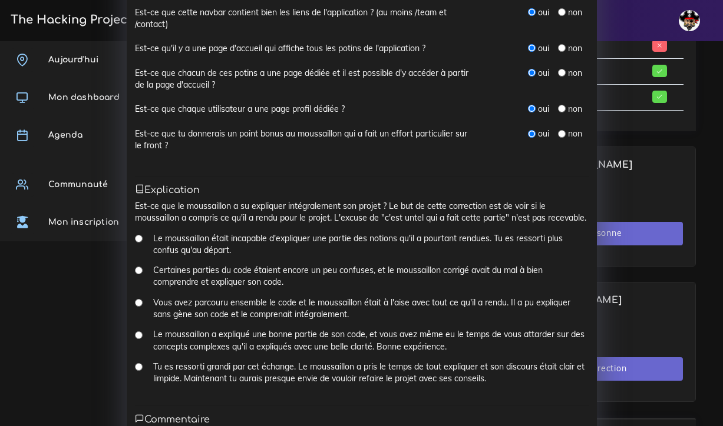
scroll to position [467, 0]
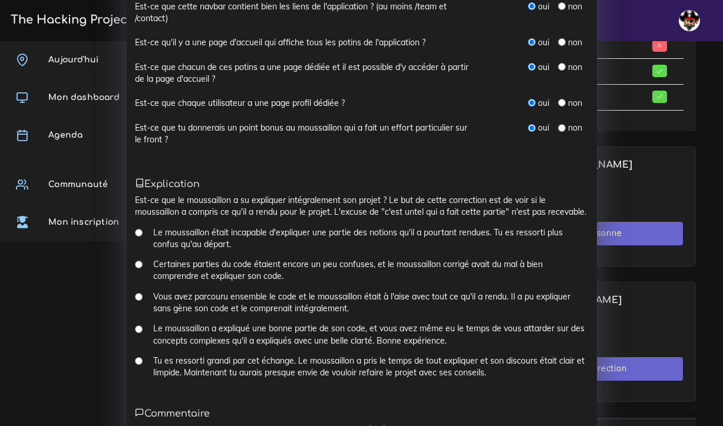
click at [139, 326] on input "Le moussaillon a expliqué une bonne partie de son code, et vous avez même eu le…" at bounding box center [139, 330] width 8 height 8
radio input "true"
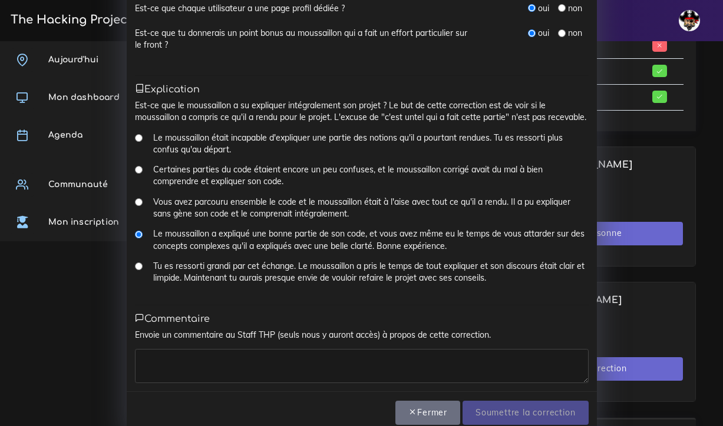
scroll to position [563, 0]
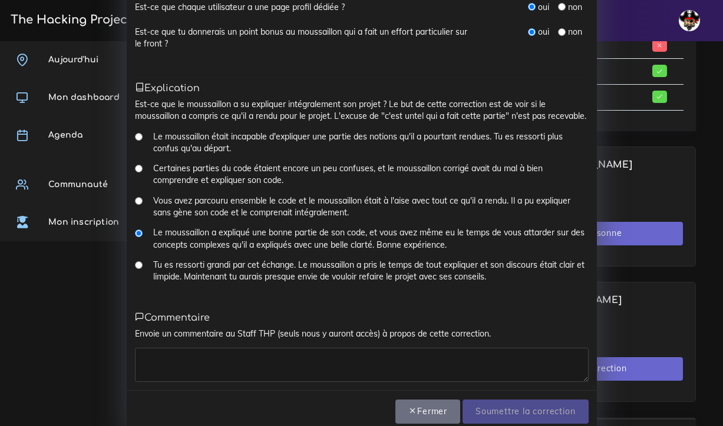
click at [153, 348] on textarea at bounding box center [362, 365] width 454 height 34
click at [139, 262] on input "Tu es ressorti grandi par cet échange. Le moussaillon a pris le temps de tout e…" at bounding box center [139, 266] width 8 height 8
radio input "true"
click at [161, 356] on textarea at bounding box center [362, 365] width 454 height 34
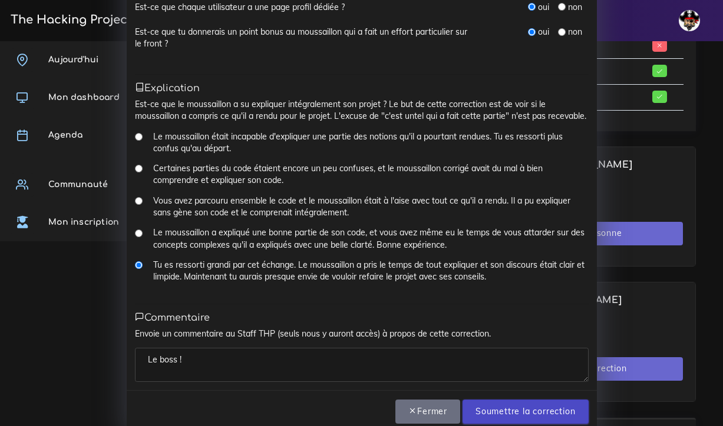
type textarea "Le boss !"
click at [508, 400] on input "Soumettre la correction" at bounding box center [524, 412] width 125 height 24
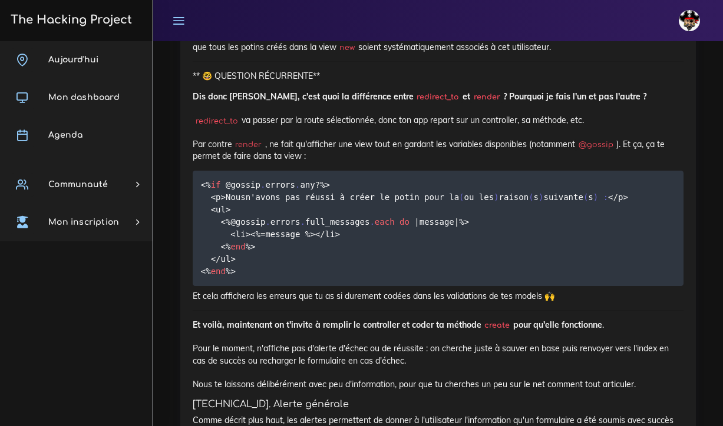
scroll to position [2292, 0]
